Goal: Transaction & Acquisition: Download file/media

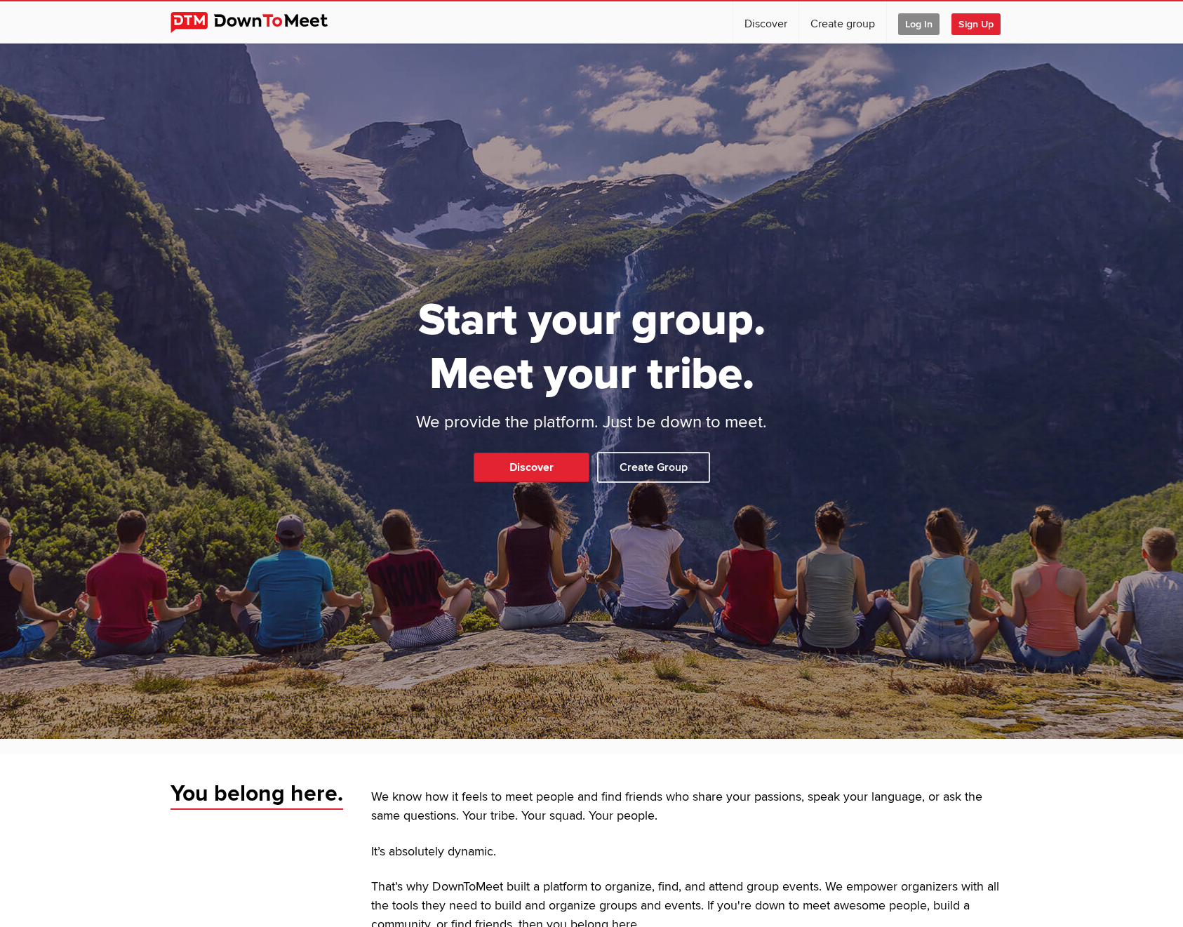
click at [908, 25] on span "Log In" at bounding box center [918, 24] width 41 height 22
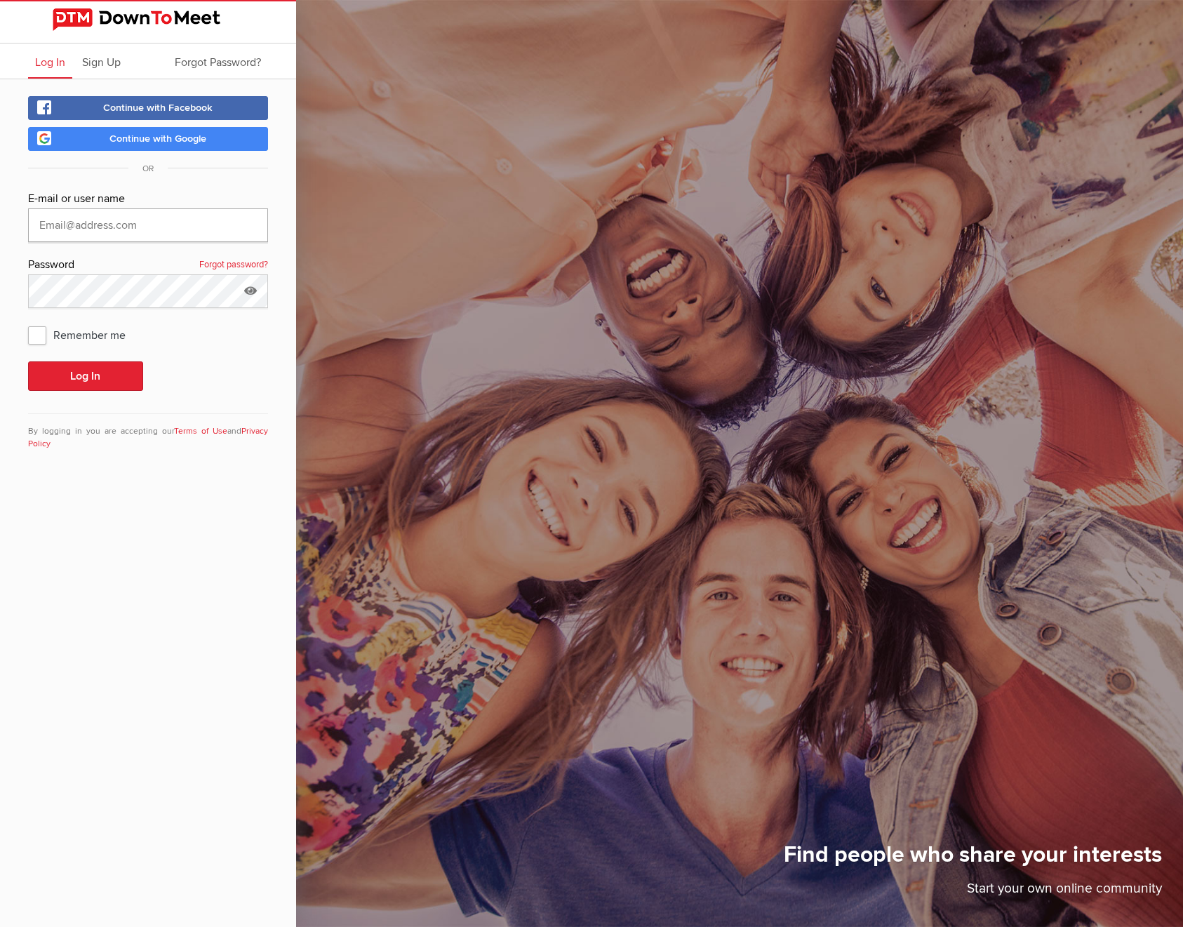
type input "[EMAIL_ADDRESS][DOMAIN_NAME]"
click at [94, 376] on button "Log In" at bounding box center [85, 375] width 115 height 29
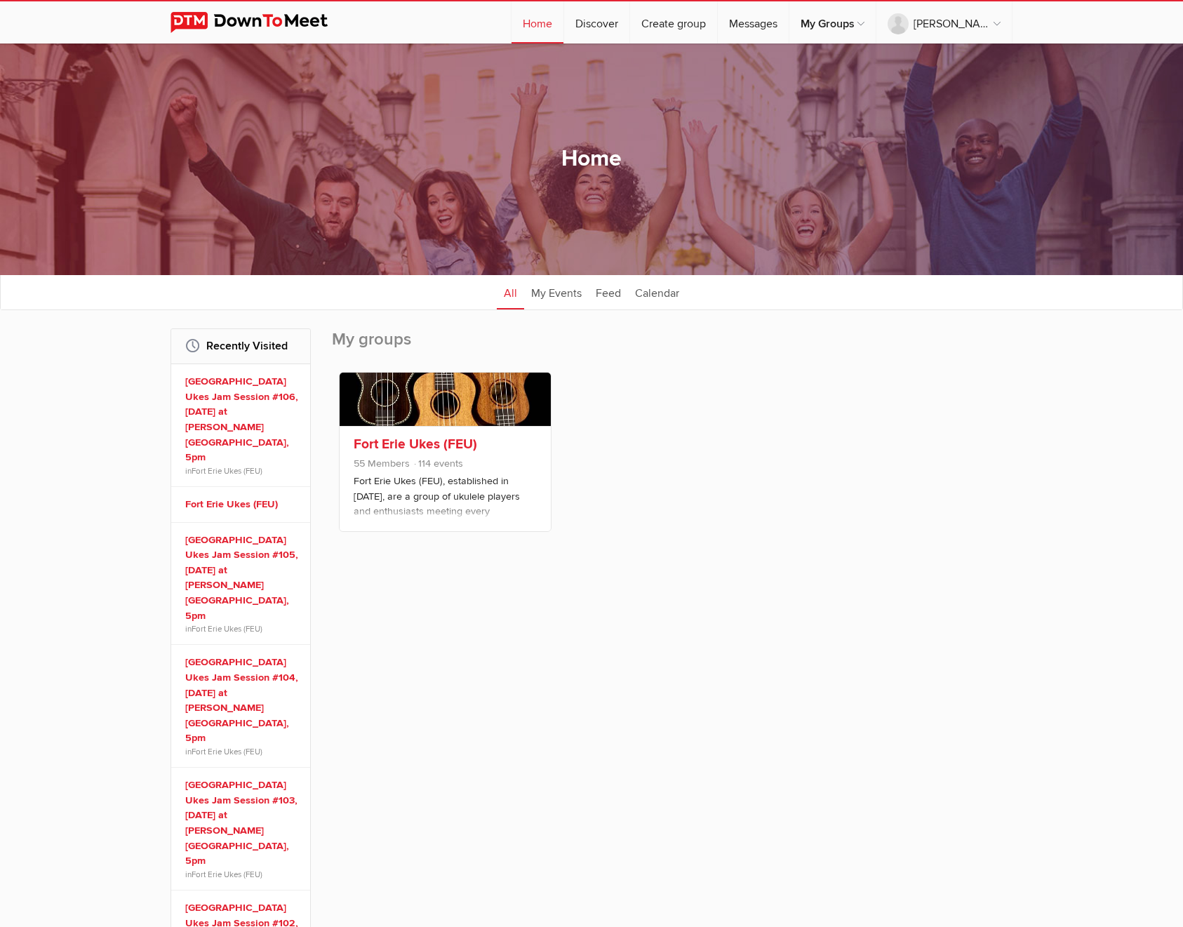
click at [412, 471] on span "55 Members 114 events" at bounding box center [445, 465] width 183 height 18
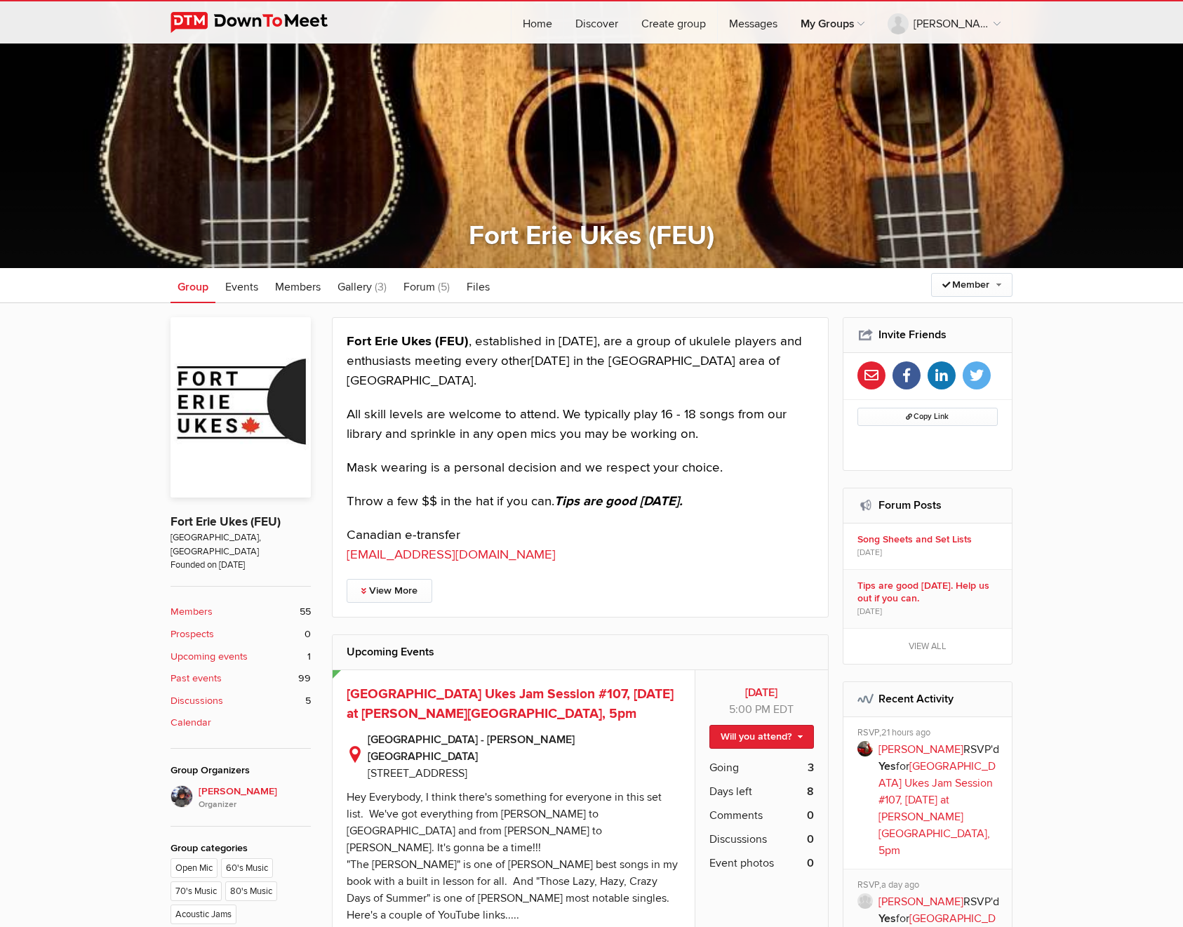
scroll to position [708, 0]
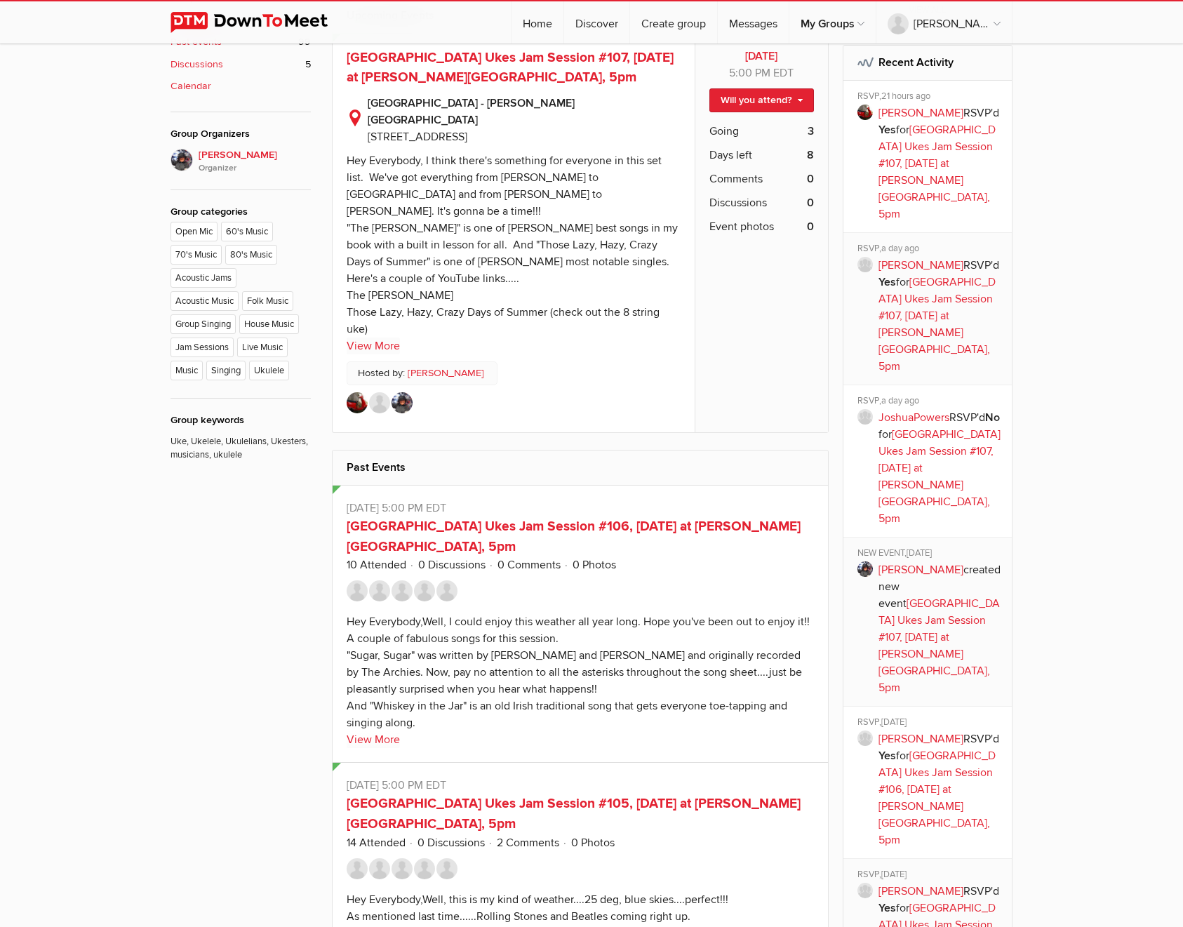
click at [372, 337] on link "View More" at bounding box center [372, 345] width 53 height 17
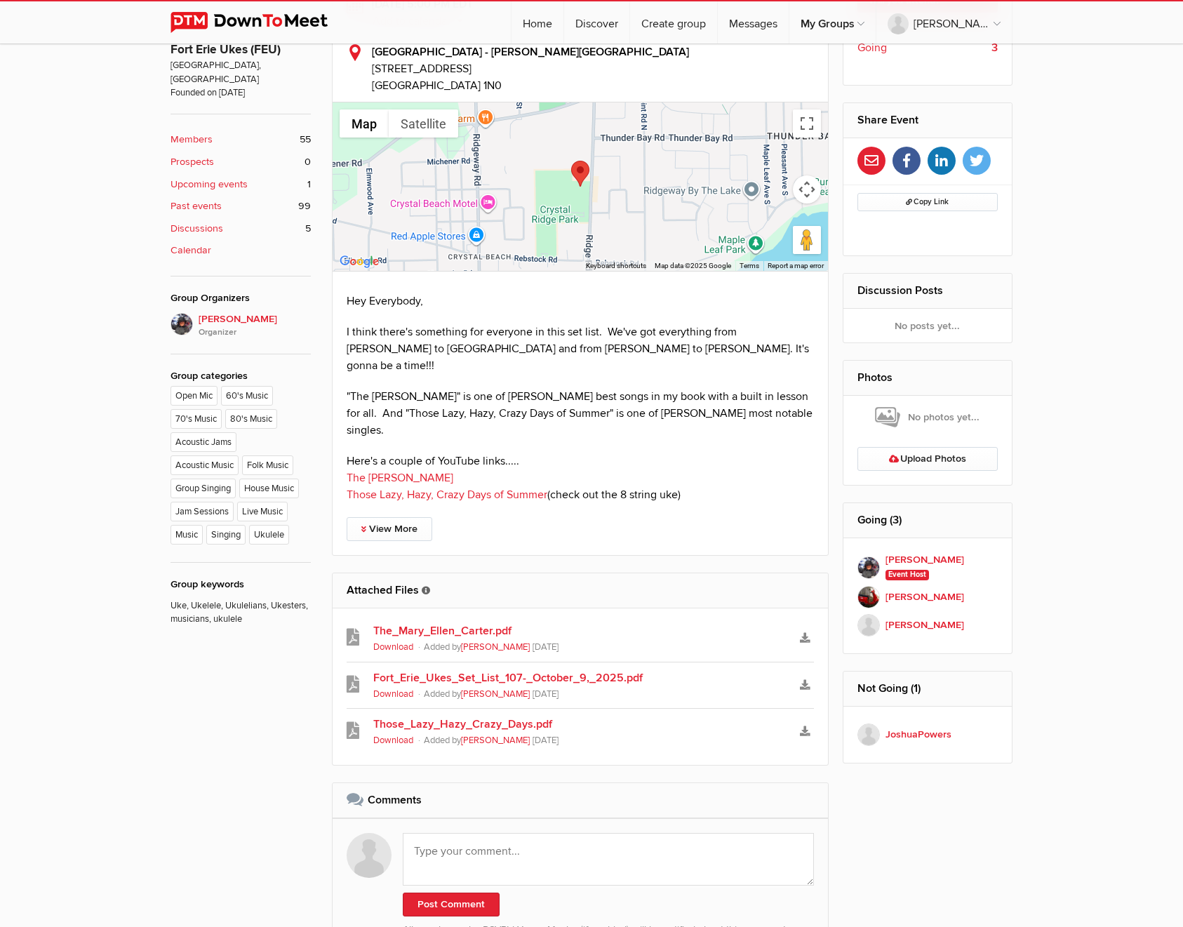
scroll to position [793, 0]
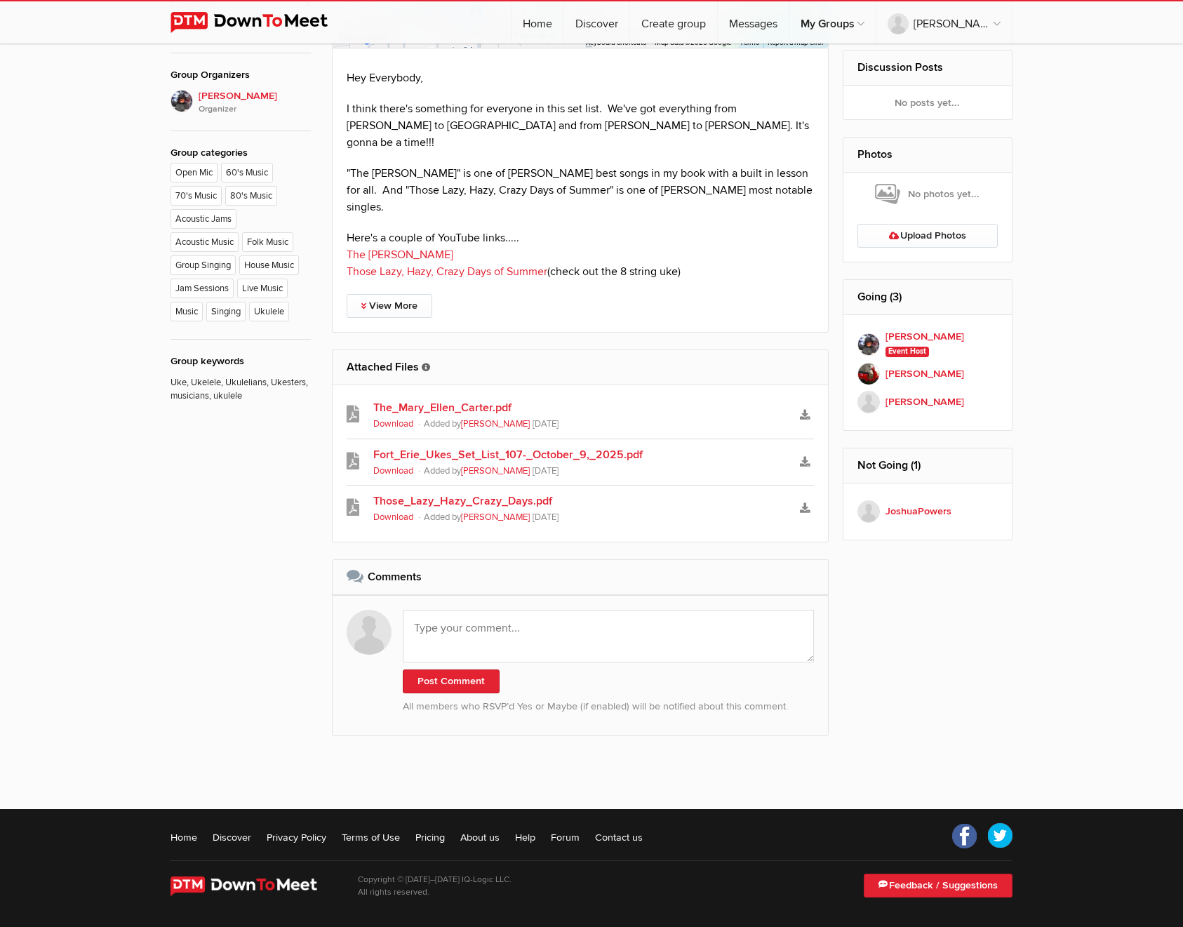
click at [395, 418] on link "Download" at bounding box center [393, 423] width 40 height 11
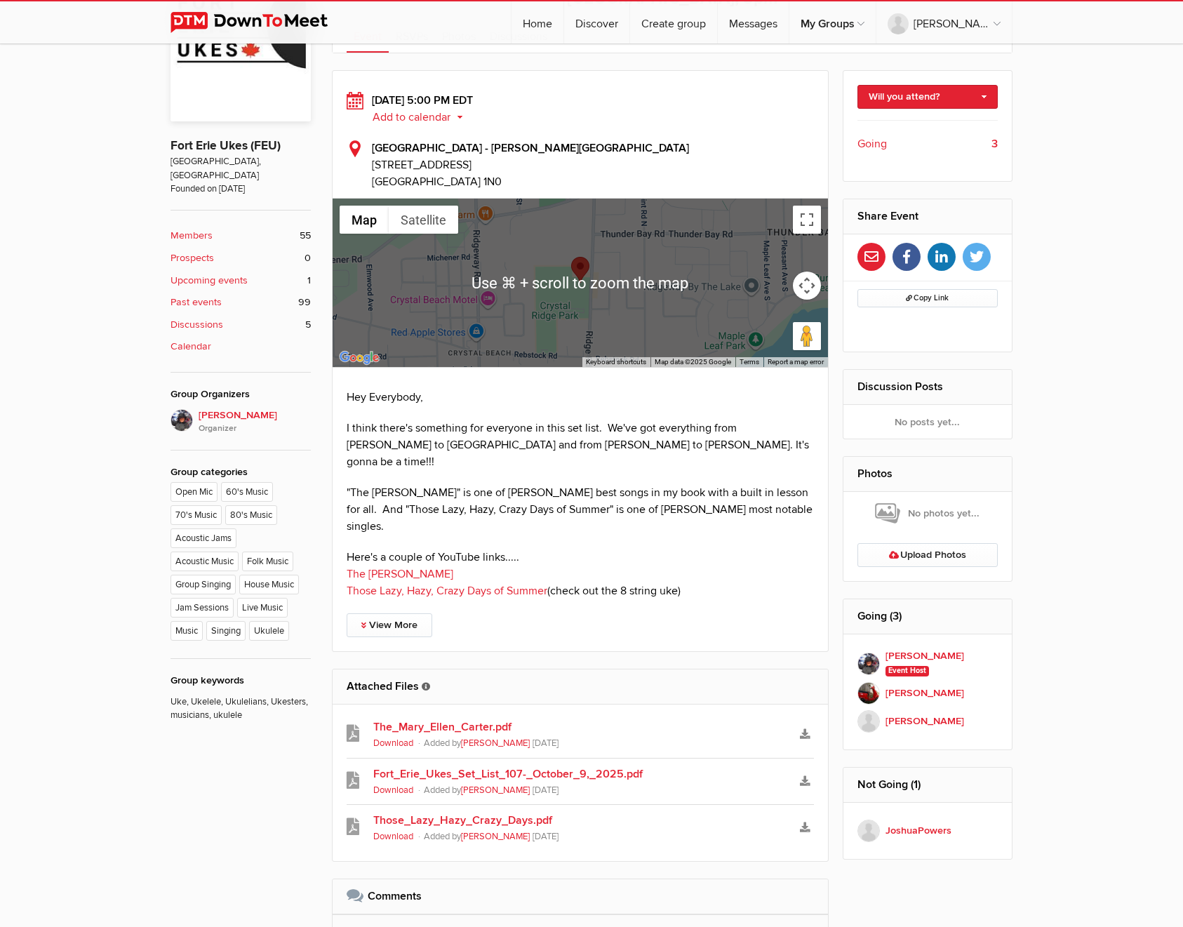
scroll to position [549, 0]
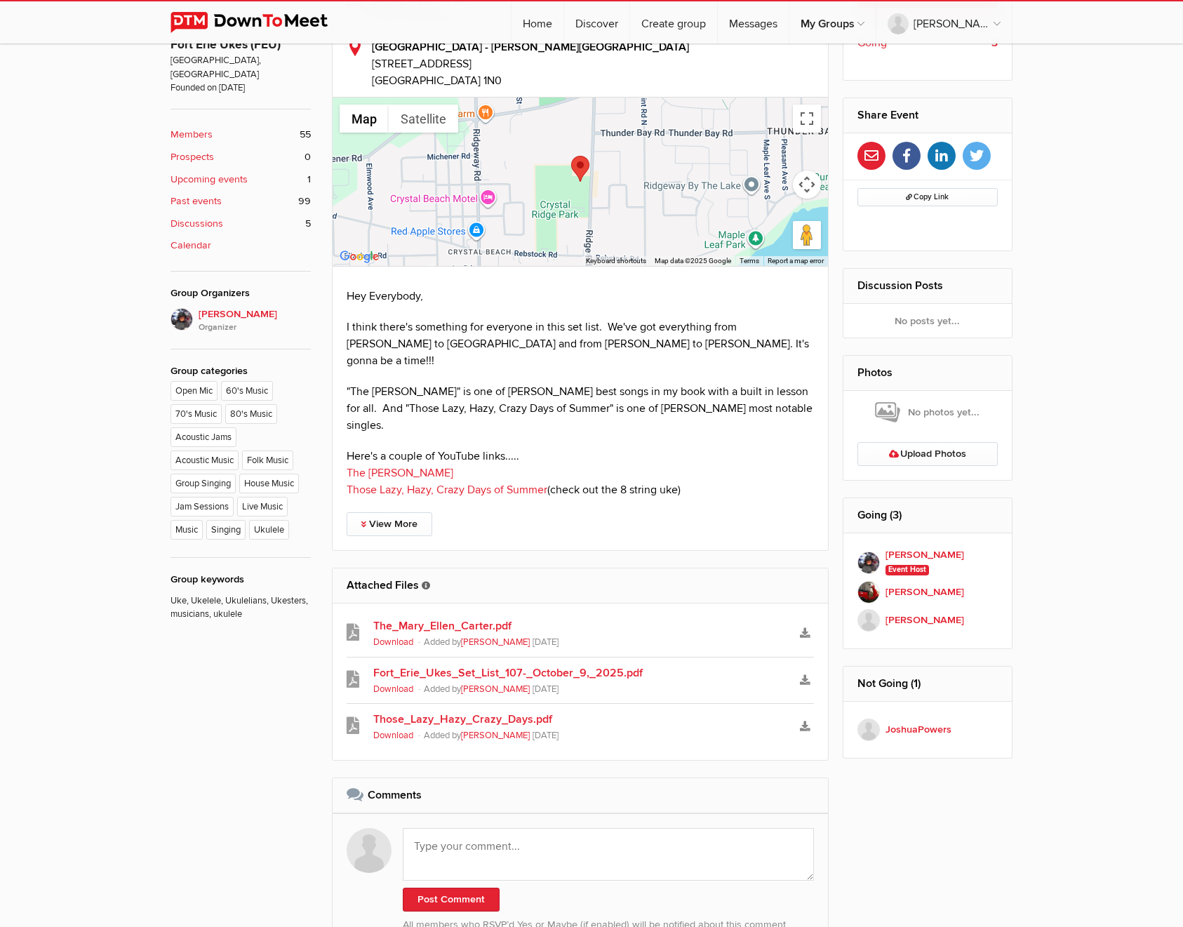
click at [401, 683] on link "Download" at bounding box center [393, 688] width 40 height 11
click at [401, 729] on link "Download" at bounding box center [393, 734] width 40 height 11
